Goal: Task Accomplishment & Management: Manage account settings

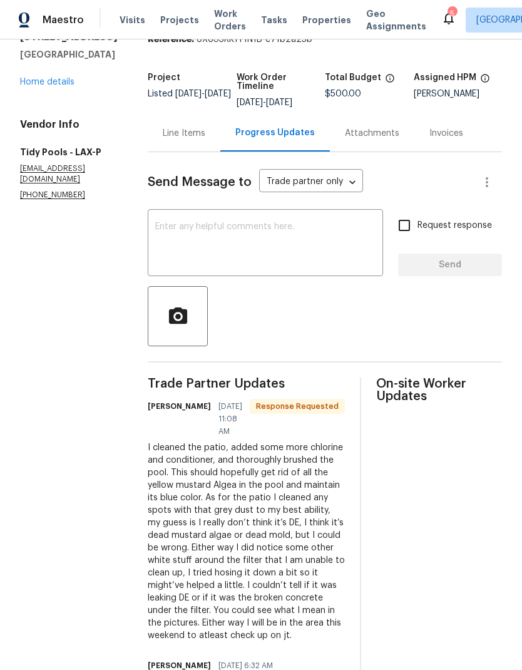
scroll to position [12, 0]
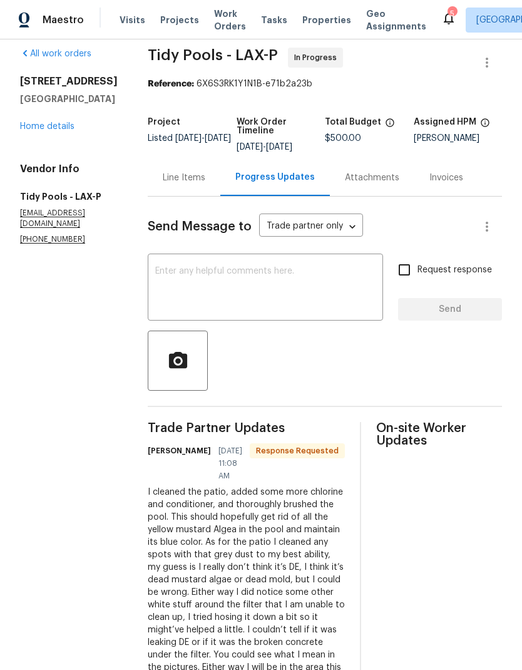
click at [172, 182] on div "Line Items" at bounding box center [184, 178] width 43 height 13
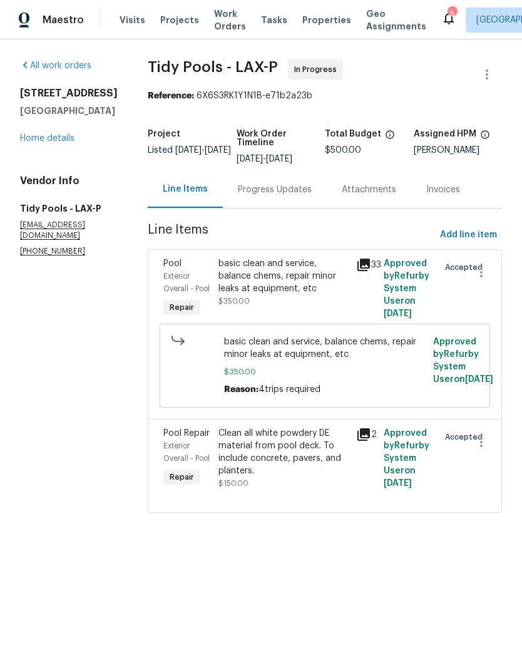
click at [268, 274] on div "basic clean and service, balance chems, repair minor leaks at equipment, etc" at bounding box center [284, 276] width 130 height 38
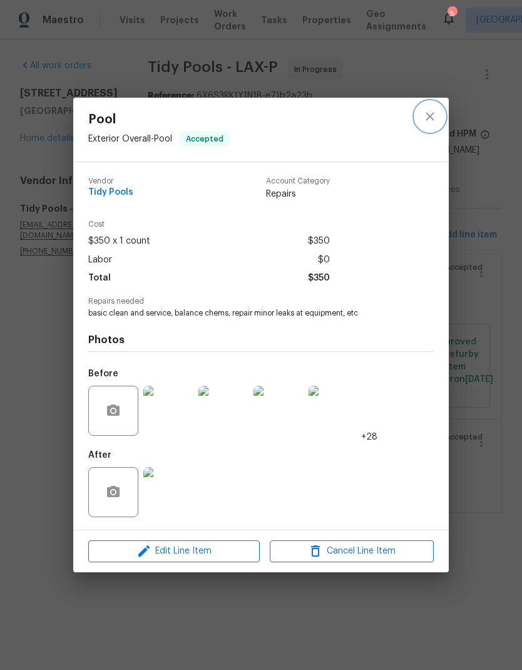
click at [432, 115] on icon "close" at bounding box center [430, 116] width 15 height 15
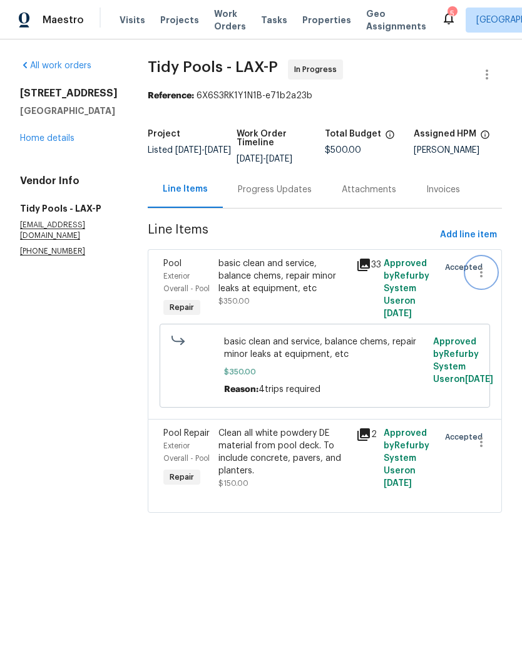
click at [475, 278] on icon "button" at bounding box center [481, 272] width 15 height 15
click at [284, 281] on div at bounding box center [261, 335] width 522 height 670
click at [249, 272] on div "basic clean and service, balance chems, repair minor leaks at equipment, etc" at bounding box center [284, 276] width 130 height 38
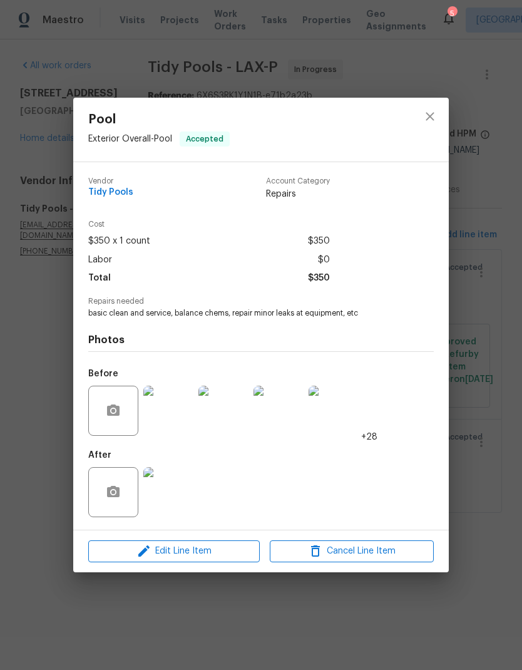
click at [194, 133] on span "Accepted" at bounding box center [205, 139] width 48 height 13
click at [138, 137] on span "Exterior Overall - Pool" at bounding box center [130, 139] width 84 height 9
click at [428, 116] on icon "close" at bounding box center [430, 116] width 15 height 15
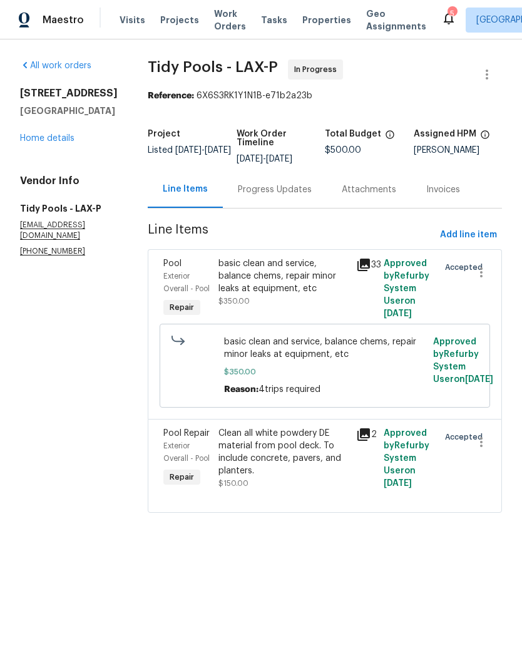
click at [53, 143] on link "Home details" at bounding box center [47, 138] width 54 height 9
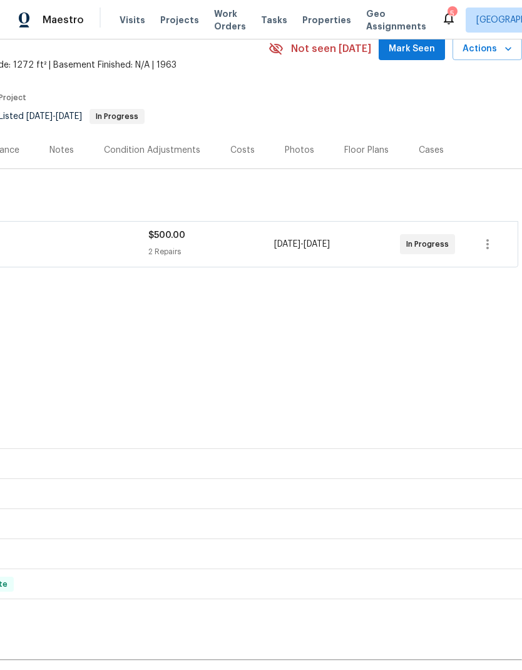
scroll to position [60, 185]
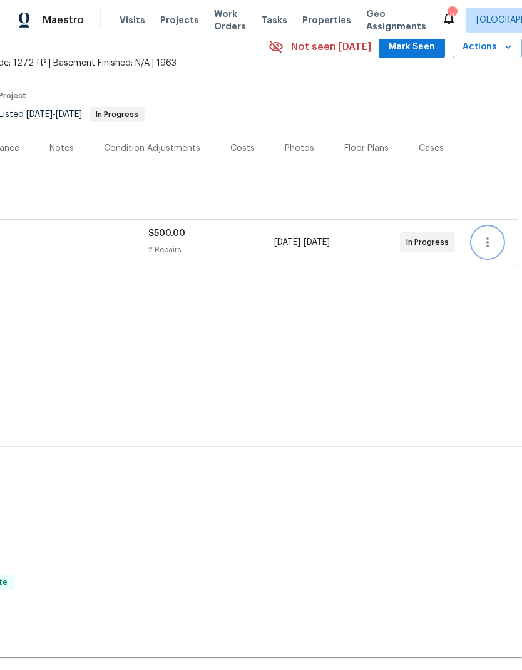
click at [485, 246] on icon "button" at bounding box center [487, 242] width 15 height 15
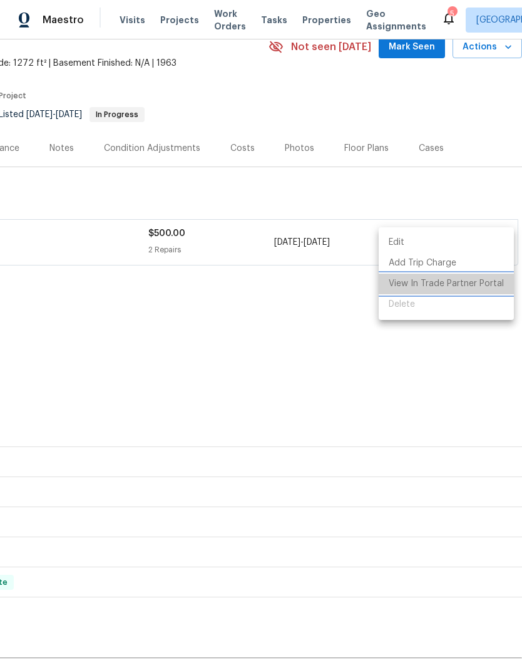
click at [460, 282] on li "View In Trade Partner Portal" at bounding box center [446, 284] width 135 height 21
click at [289, 368] on div at bounding box center [261, 335] width 522 height 670
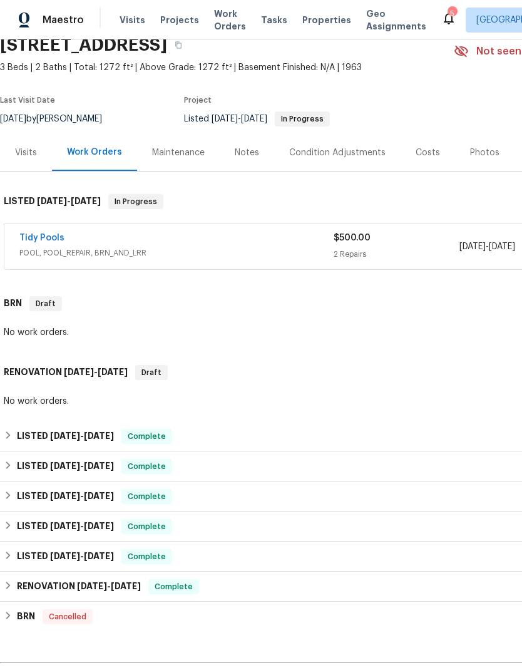
scroll to position [56, 0]
click at [31, 237] on link "Tidy Pools" at bounding box center [41, 238] width 45 height 9
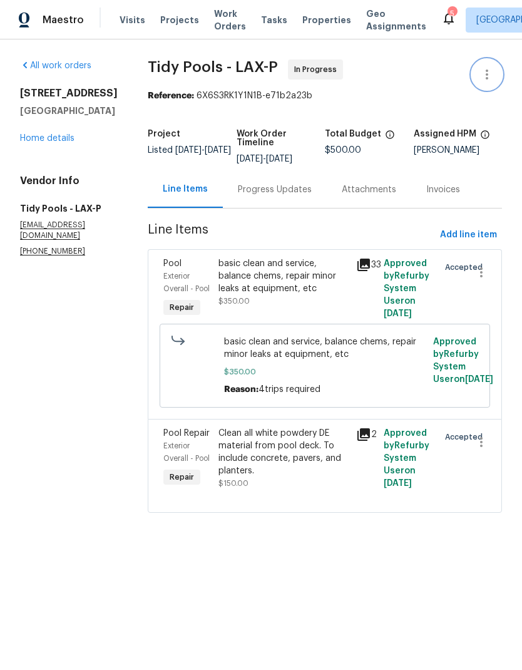
click at [485, 73] on icon "button" at bounding box center [487, 74] width 15 height 15
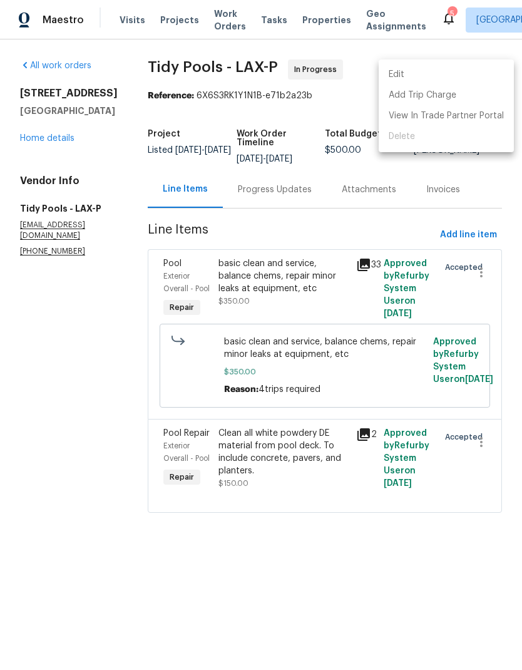
click at [434, 68] on li "Edit" at bounding box center [446, 74] width 135 height 21
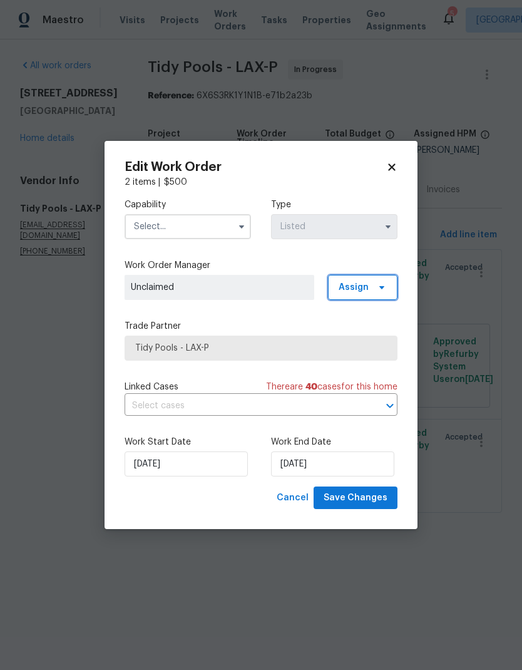
click at [356, 278] on span "Assign" at bounding box center [363, 287] width 70 height 25
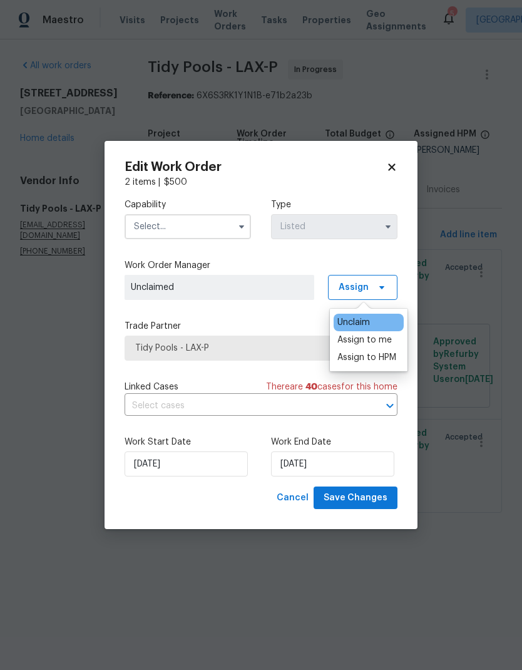
click at [292, 247] on div "Capability Type Listed" at bounding box center [261, 218] width 273 height 61
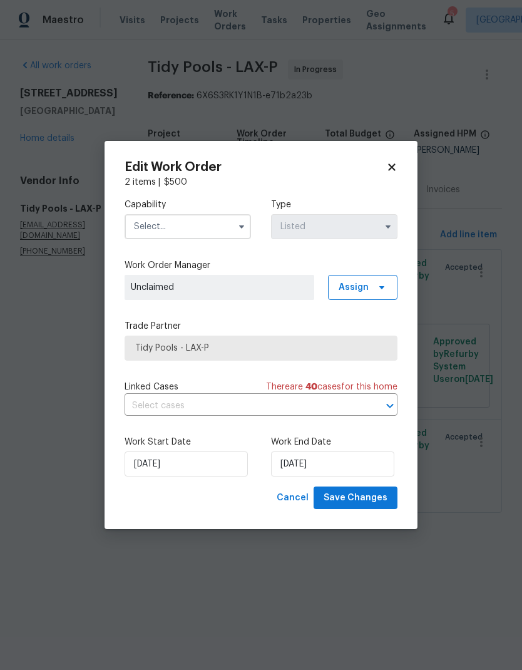
click at [396, 162] on icon at bounding box center [391, 167] width 11 height 11
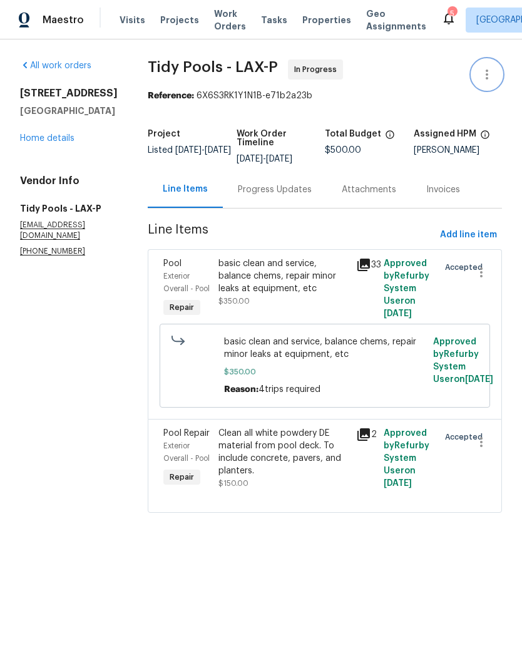
click at [490, 68] on icon "button" at bounding box center [487, 74] width 15 height 15
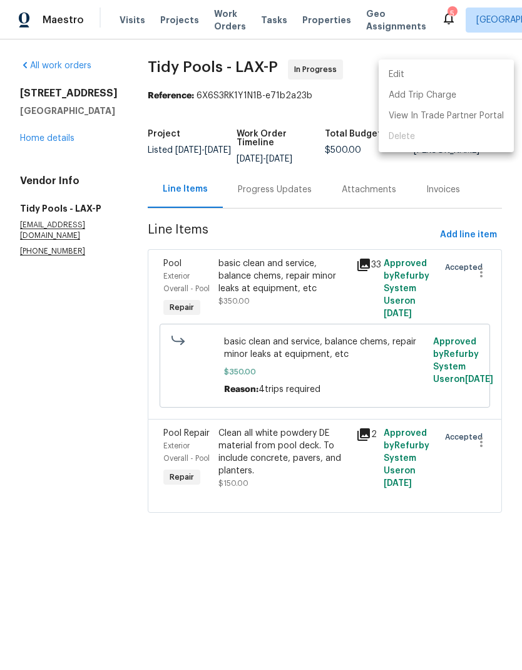
click at [431, 71] on li "Edit" at bounding box center [446, 74] width 135 height 21
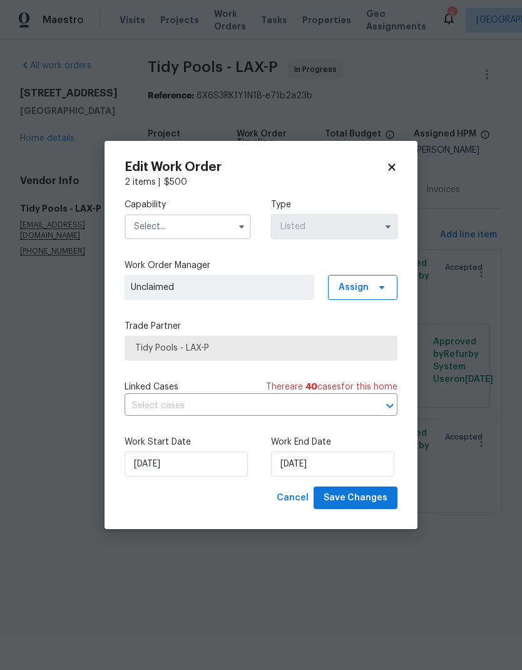
click at [216, 226] on input "text" at bounding box center [188, 226] width 126 height 25
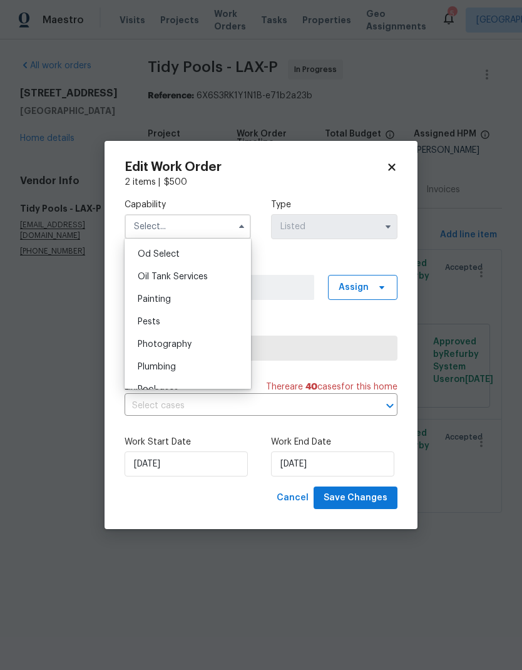
scroll to position [1013, 0]
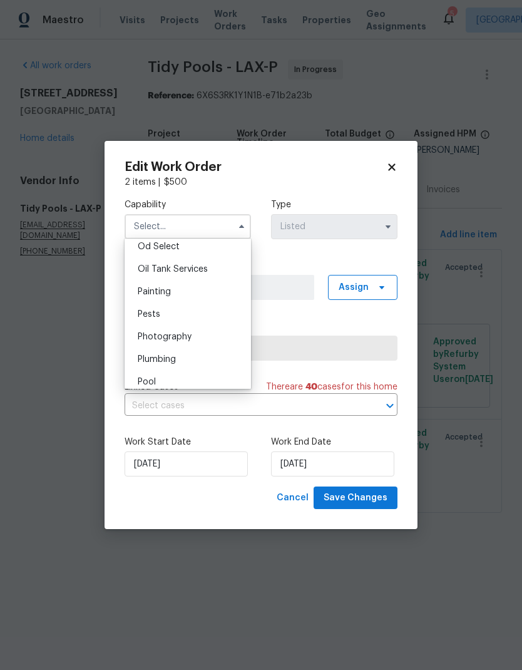
click at [188, 378] on div "Pool" at bounding box center [188, 382] width 120 height 23
type input "Pool"
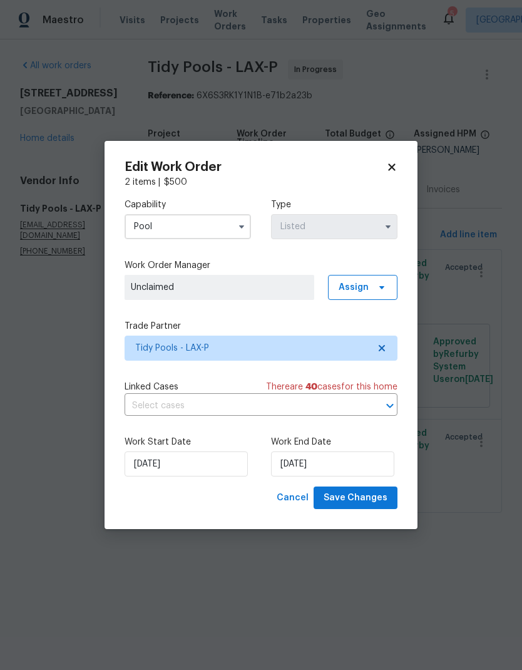
click at [384, 219] on button "button" at bounding box center [388, 226] width 15 height 15
click at [293, 287] on span "Unclaimed" at bounding box center [219, 287] width 177 height 13
click at [366, 289] on span "Assign" at bounding box center [354, 287] width 30 height 13
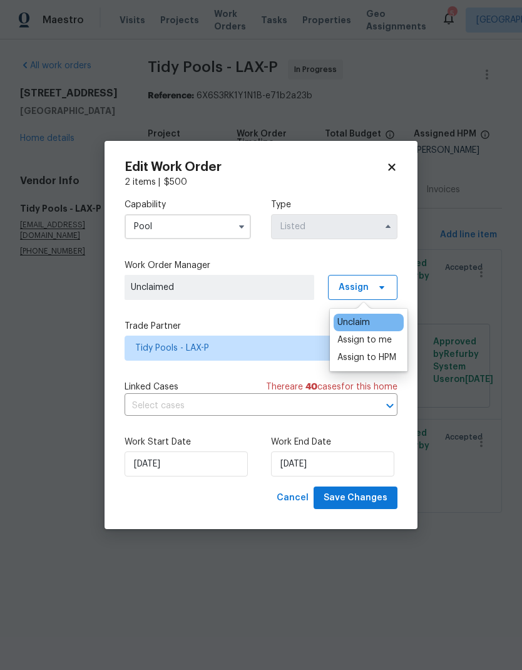
click at [378, 356] on div "Assign to HPM" at bounding box center [366, 357] width 59 height 13
click at [245, 439] on label "Work Start Date" at bounding box center [188, 442] width 126 height 13
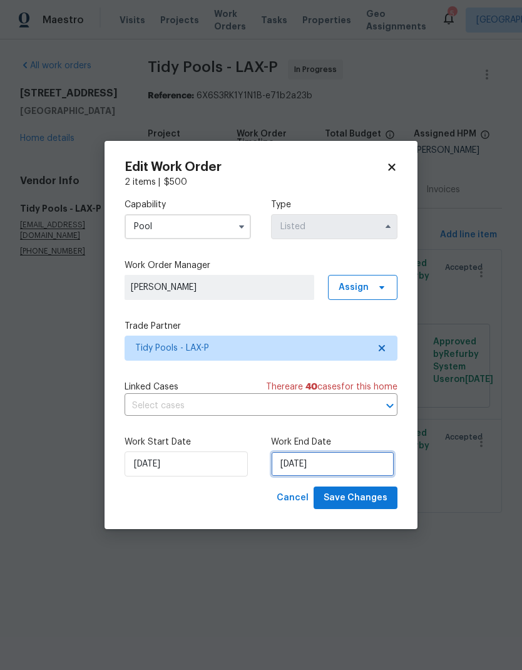
click at [327, 463] on input "9/8/2025" at bounding box center [332, 463] width 123 height 25
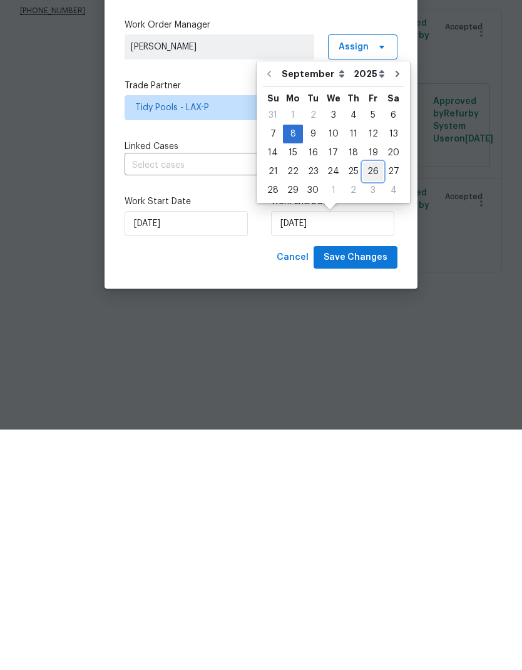
click at [366, 403] on div "26" at bounding box center [373, 412] width 20 height 18
type input "9/26/2025"
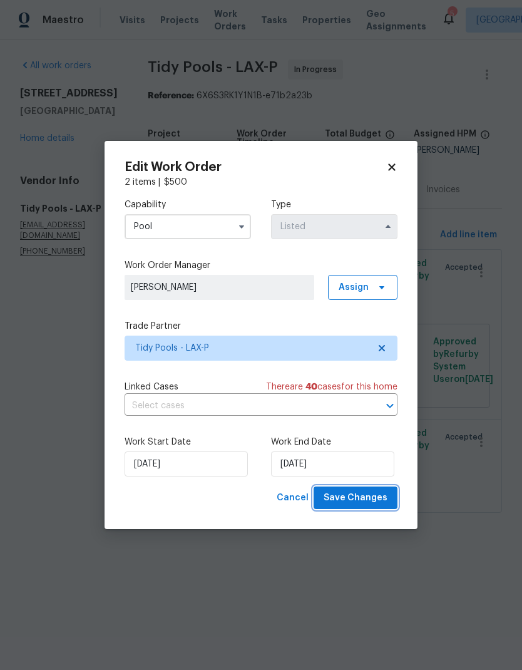
click at [363, 497] on span "Save Changes" at bounding box center [356, 498] width 64 height 16
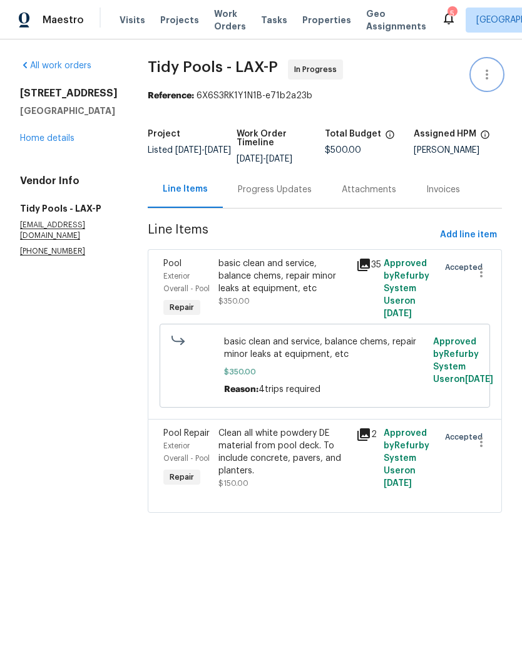
click at [486, 75] on icon "button" at bounding box center [487, 75] width 3 height 10
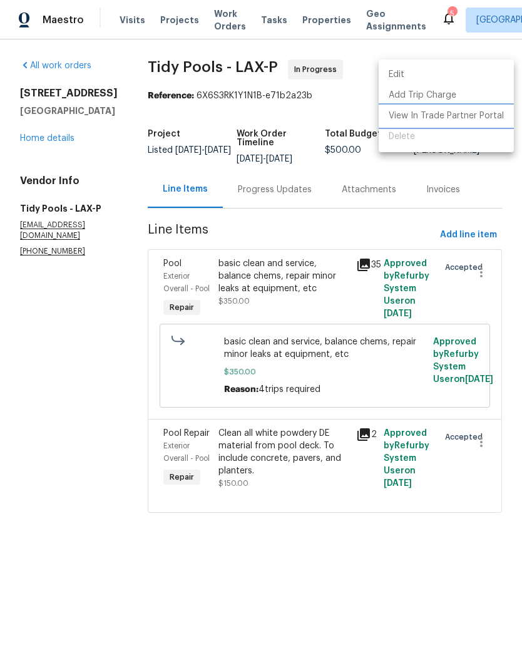
click at [427, 120] on li "View In Trade Partner Portal" at bounding box center [446, 116] width 135 height 21
click at [282, 277] on div at bounding box center [261, 335] width 522 height 670
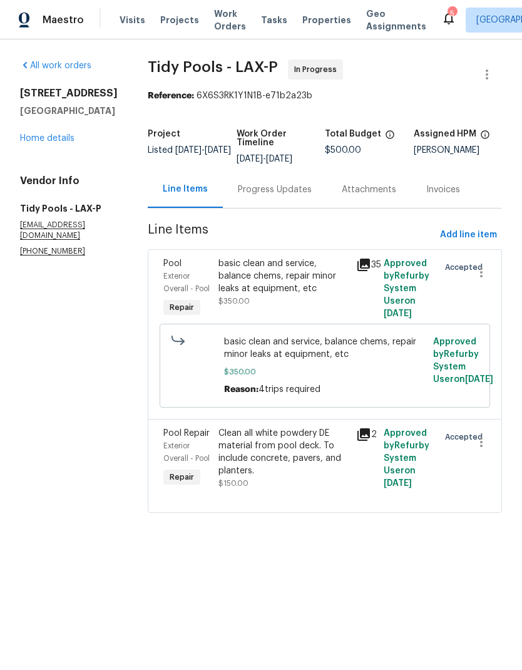
click at [272, 274] on div "basic clean and service, balance chems, repair minor leaks at equipment, etc" at bounding box center [284, 276] width 130 height 38
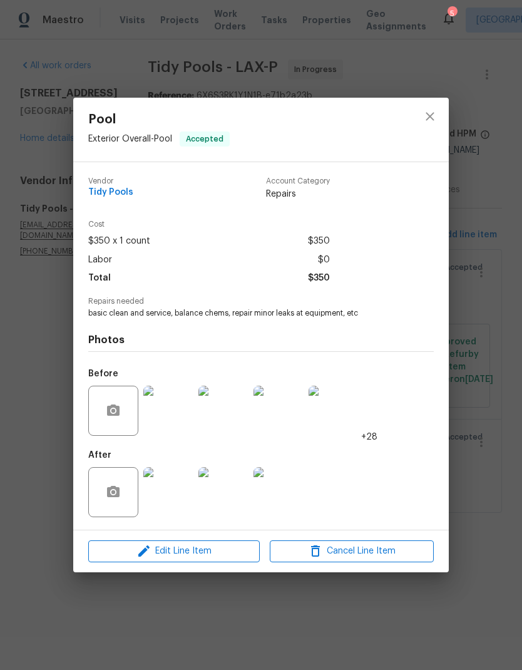
click at [474, 498] on div "Pool Exterior Overall - Pool Accepted Vendor Tidy Pools Account Category Repair…" at bounding box center [261, 335] width 522 height 670
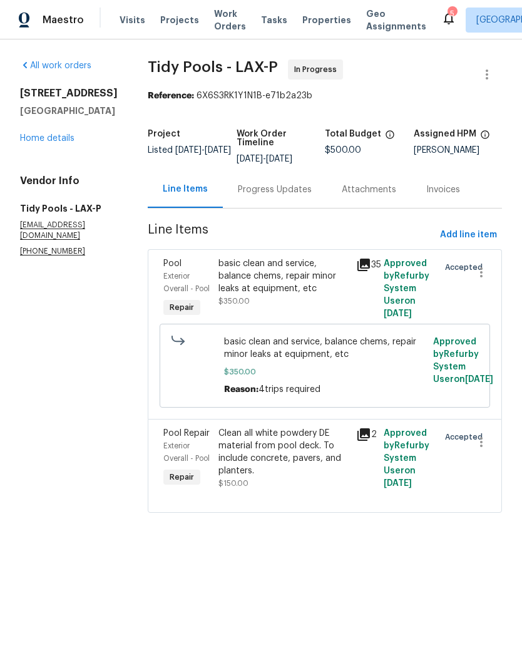
click at [281, 445] on div "Clean all white powdery DE material from pool deck. To include concrete, pavers…" at bounding box center [284, 452] width 130 height 50
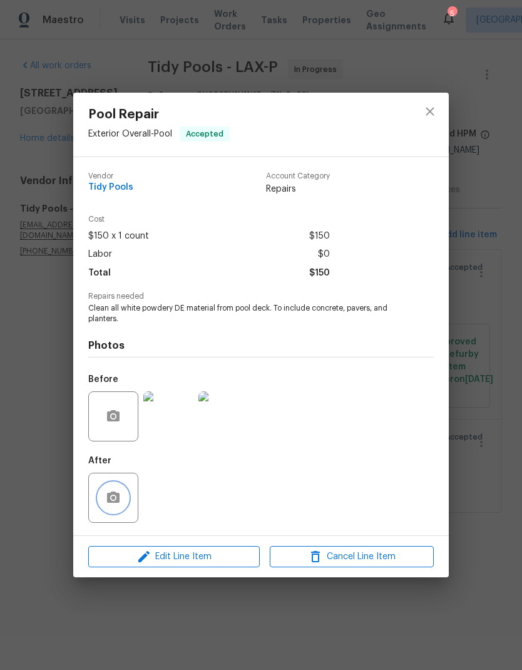
click at [113, 495] on icon "button" at bounding box center [113, 497] width 13 height 11
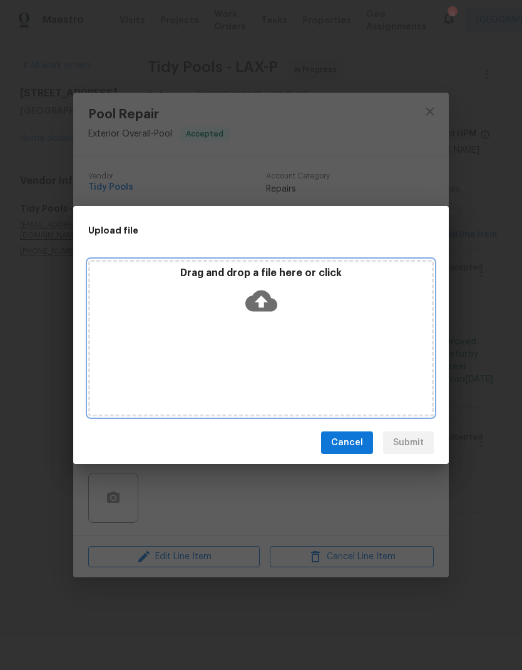
click at [264, 307] on icon at bounding box center [261, 301] width 32 height 21
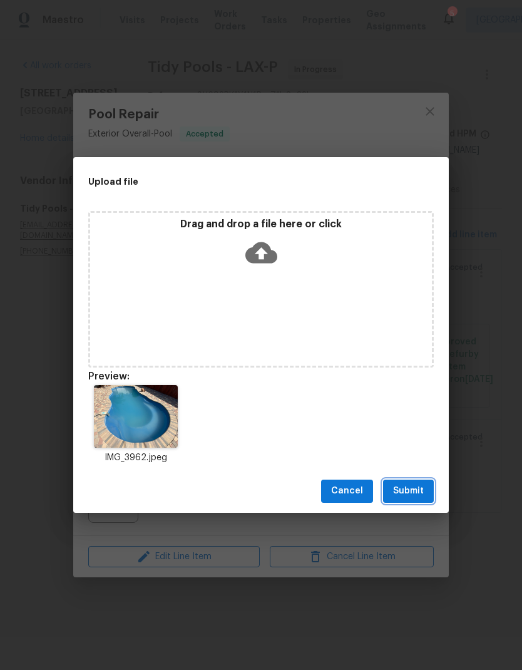
click at [416, 498] on span "Submit" at bounding box center [408, 491] width 31 height 16
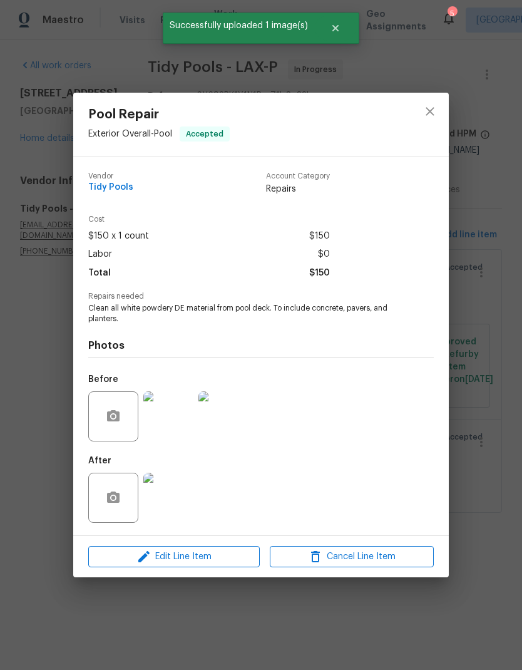
click at [500, 324] on div "Pool Repair Exterior Overall - Pool Accepted Vendor Tidy Pools Account Category…" at bounding box center [261, 335] width 522 height 670
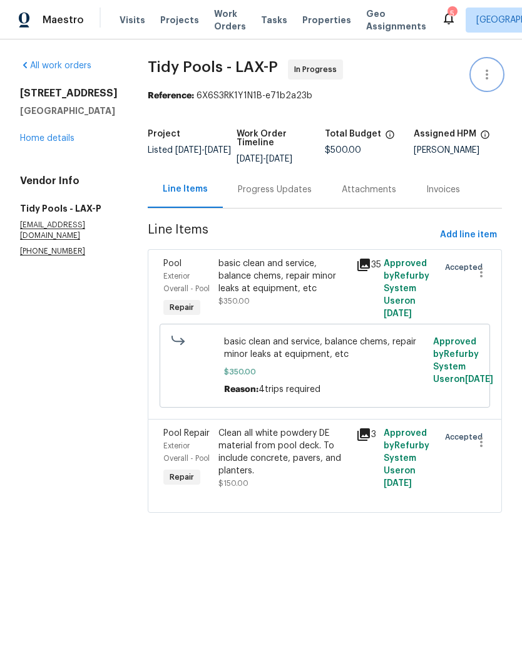
click at [487, 70] on icon "button" at bounding box center [487, 75] width 3 height 10
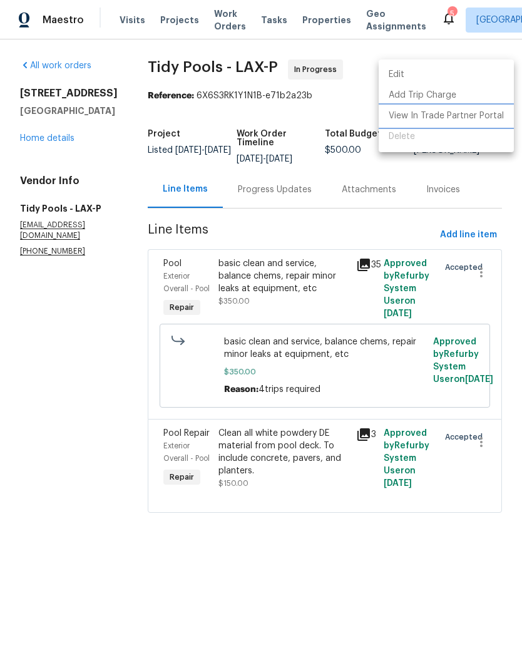
click at [431, 121] on li "View In Trade Partner Portal" at bounding box center [446, 116] width 135 height 21
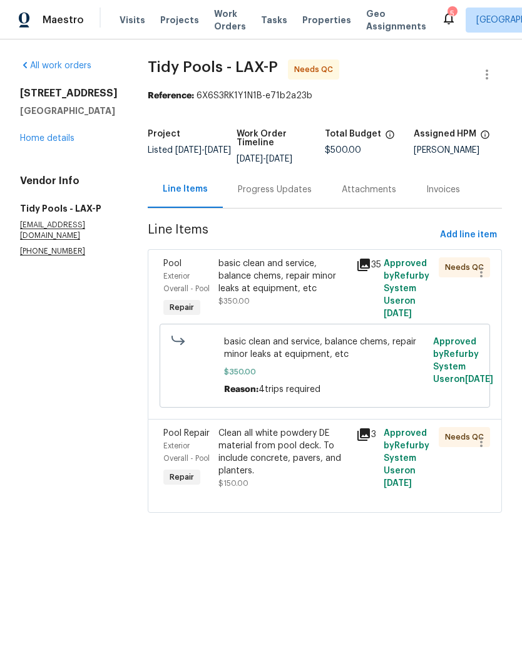
click at [270, 270] on div "basic clean and service, balance chems, repair minor leaks at equipment, etc" at bounding box center [284, 276] width 130 height 38
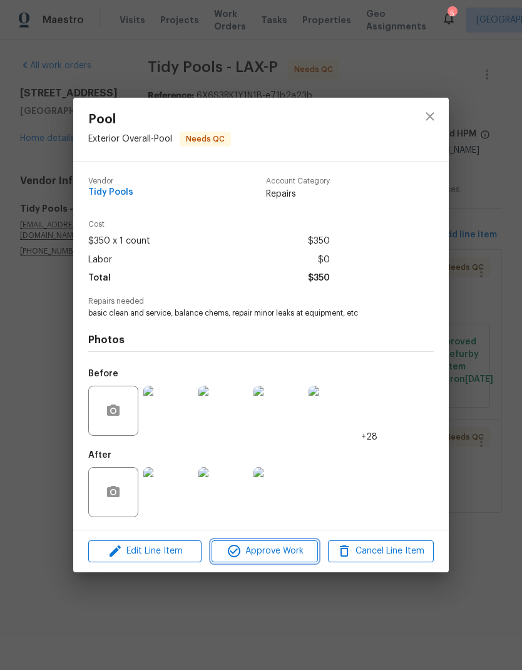
click at [275, 553] on span "Approve Work" at bounding box center [264, 552] width 98 height 16
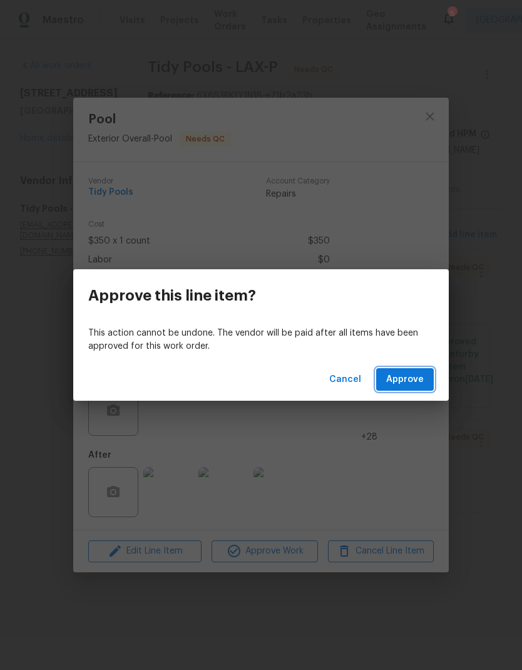
click at [418, 369] on button "Approve" at bounding box center [405, 379] width 58 height 23
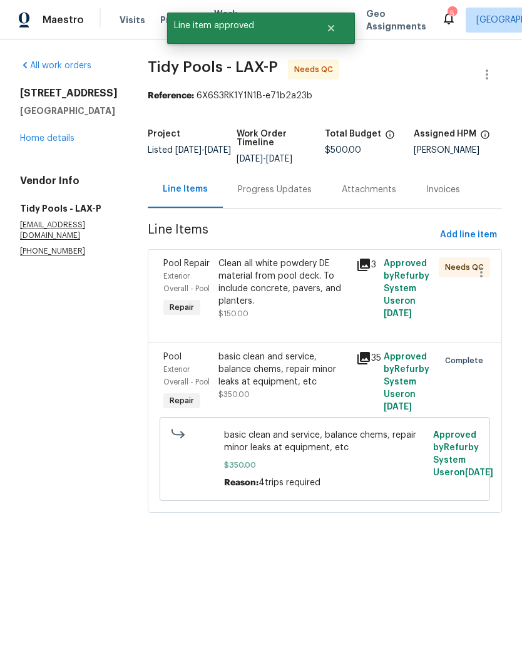
click at [279, 195] on div "Progress Updates" at bounding box center [275, 189] width 74 height 13
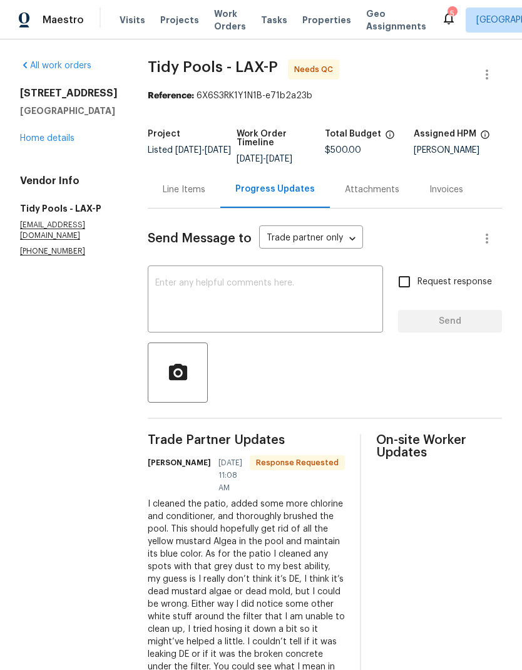
click at [172, 192] on div "Line Items" at bounding box center [184, 189] width 43 height 13
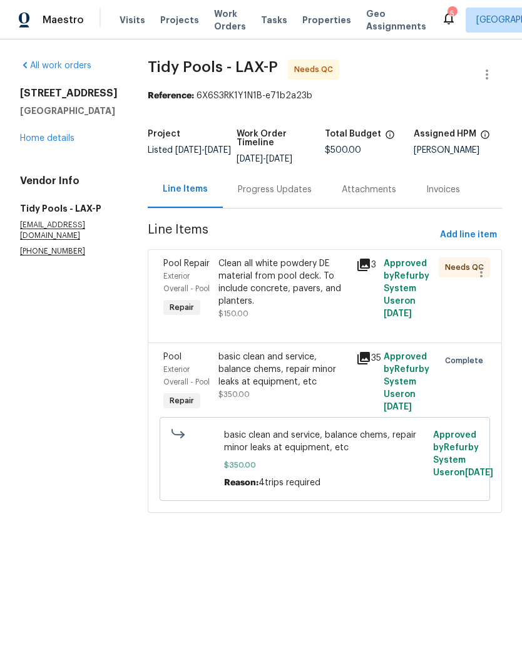
click at [269, 283] on div "Clean all white powdery DE material from pool deck. To include concrete, pavers…" at bounding box center [284, 282] width 130 height 50
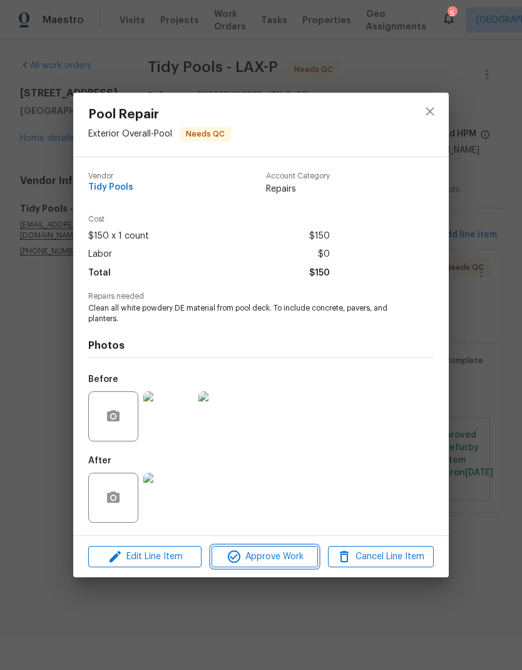
click at [277, 559] on span "Approve Work" at bounding box center [264, 557] width 98 height 16
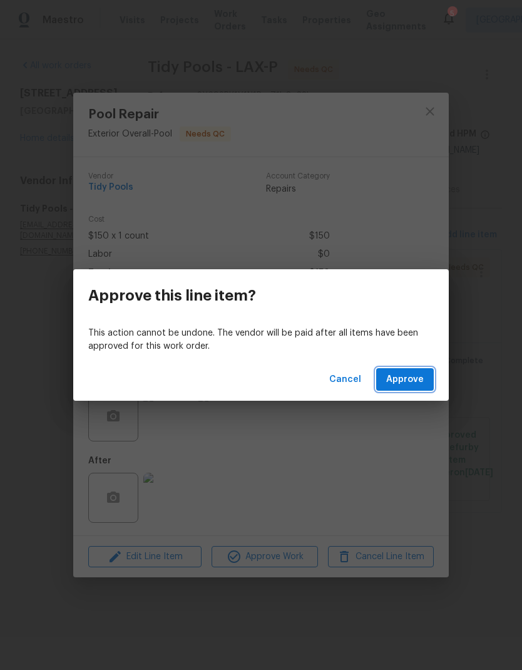
click at [415, 370] on button "Approve" at bounding box center [405, 379] width 58 height 23
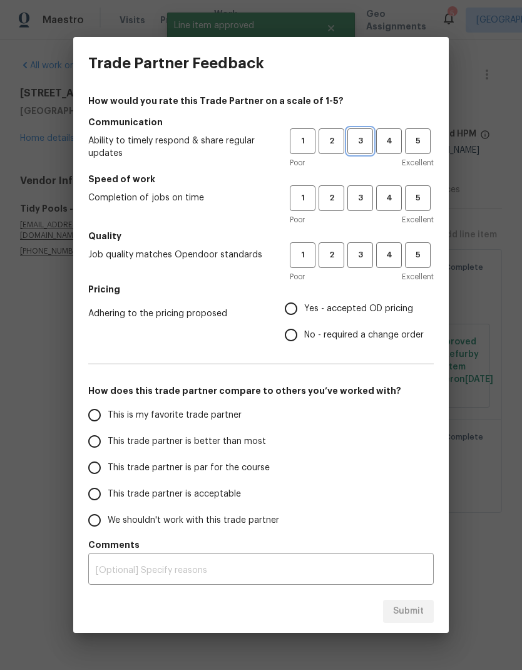
click at [356, 148] on span "3" at bounding box center [360, 141] width 23 height 14
click at [364, 203] on span "3" at bounding box center [360, 198] width 23 height 14
click at [369, 257] on span "3" at bounding box center [360, 255] width 23 height 14
click at [357, 311] on span "Yes - accepted OD pricing" at bounding box center [358, 308] width 109 height 13
click at [304, 311] on input "Yes - accepted OD pricing" at bounding box center [291, 309] width 26 height 26
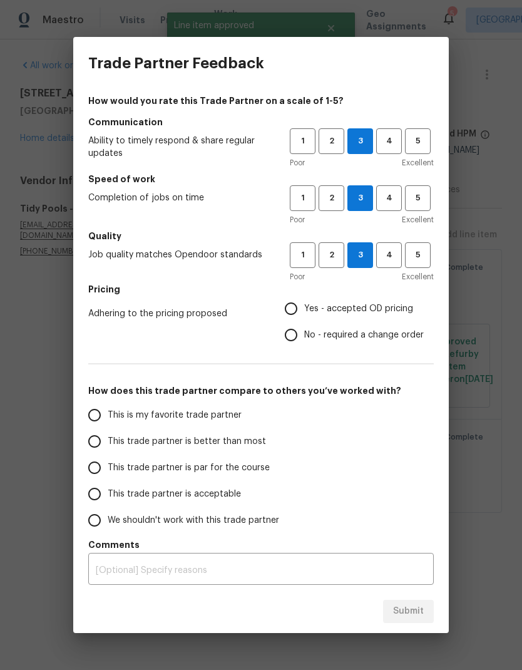
radio input "true"
click at [202, 466] on span "This trade partner is par for the course" at bounding box center [189, 467] width 162 height 13
click at [108, 466] on input "This trade partner is par for the course" at bounding box center [94, 468] width 26 height 26
click at [415, 608] on span "Submit" at bounding box center [408, 612] width 31 height 16
radio input "true"
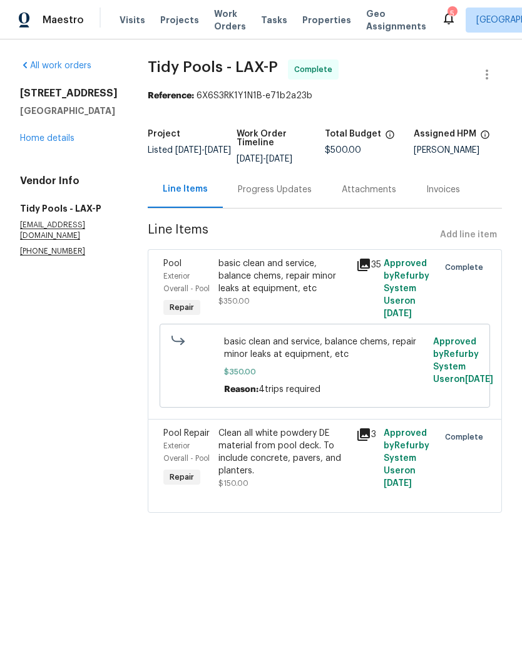
click at [54, 143] on link "Home details" at bounding box center [47, 138] width 54 height 9
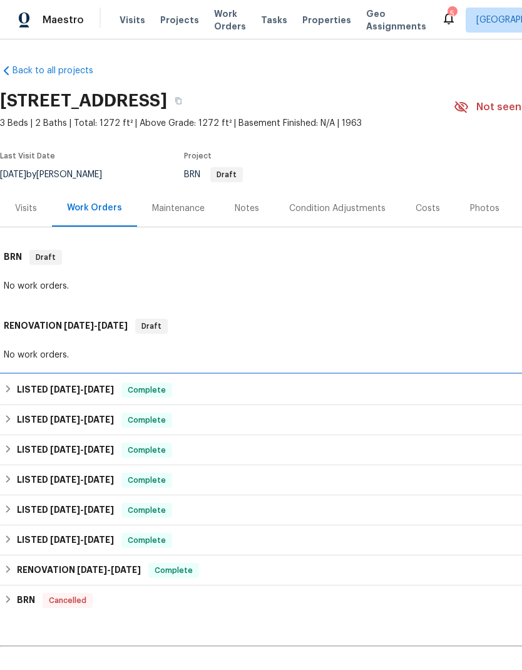
click at [228, 392] on div "LISTED 9/3/25 - 9/27/25 Complete" at bounding box center [354, 390] width 700 height 15
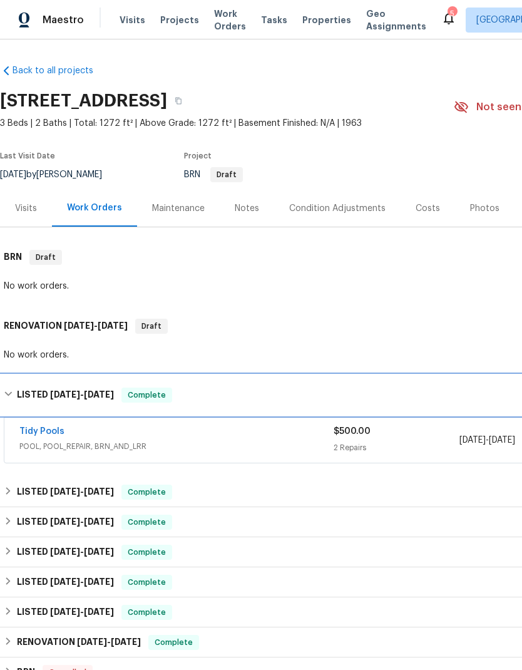
click at [222, 390] on div "LISTED 9/3/25 - 9/27/25 Complete" at bounding box center [354, 395] width 700 height 15
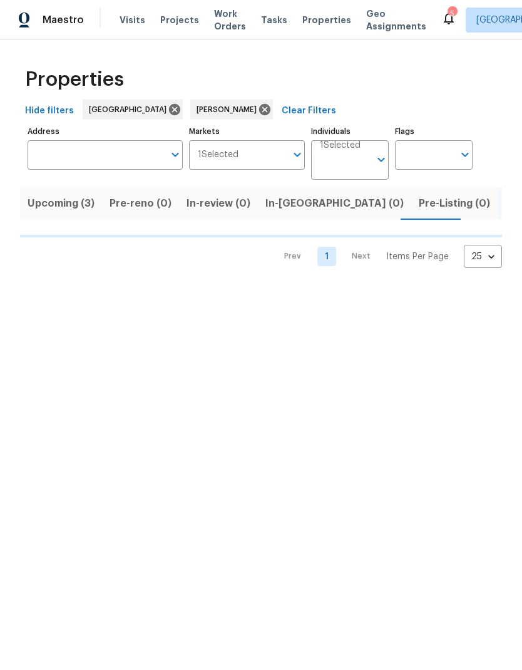
scroll to position [0, 21]
